Goal: Task Accomplishment & Management: Use online tool/utility

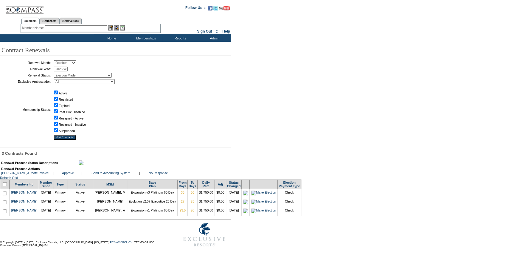
drag, startPoint x: 6, startPoint y: 196, endPoint x: 18, endPoint y: 195, distance: 12.6
click at [6, 186] on input "checkbox" at bounding box center [5, 184] width 4 height 4
checkbox input "true"
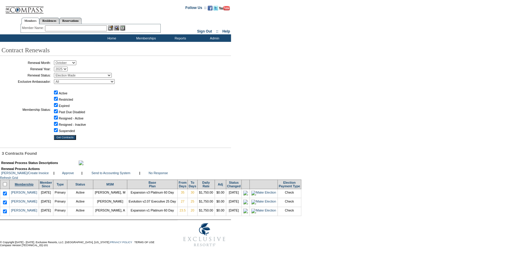
checkbox input "true"
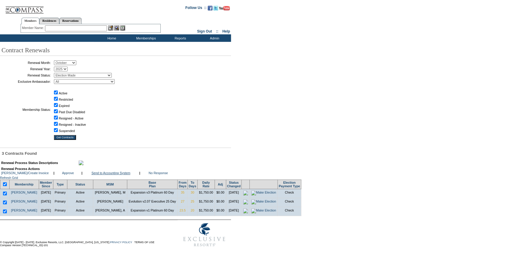
click at [104, 174] on link "Send to Accounting System" at bounding box center [111, 173] width 39 height 4
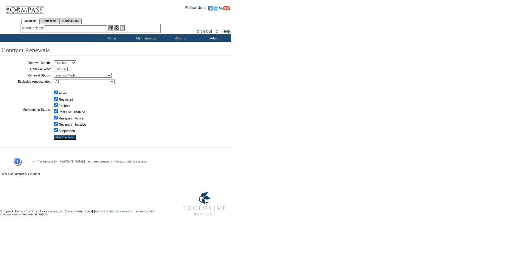
click at [80, 28] on input "text" at bounding box center [76, 28] width 62 height 6
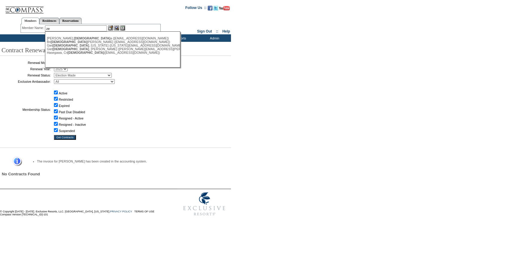
type input "z"
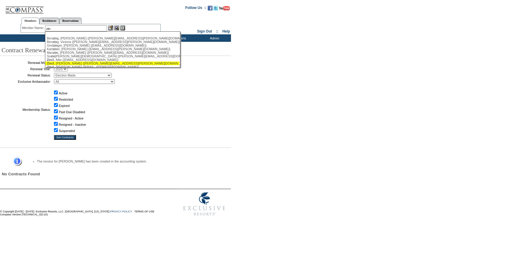
click at [71, 64] on div "Zin dl, Lori (lori.s.zindl@gmail.com)" at bounding box center [112, 63] width 131 height 4
type input "Zindl, Lori (lori.s.zindl@gmail.com)"
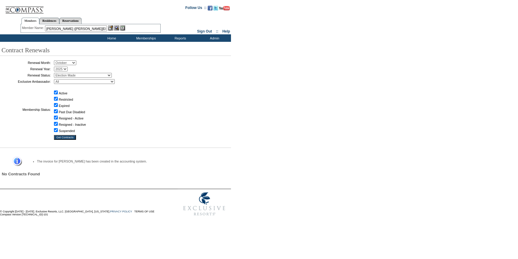
click at [110, 27] on img at bounding box center [110, 27] width 5 height 5
